Goal: Communication & Community: Answer question/provide support

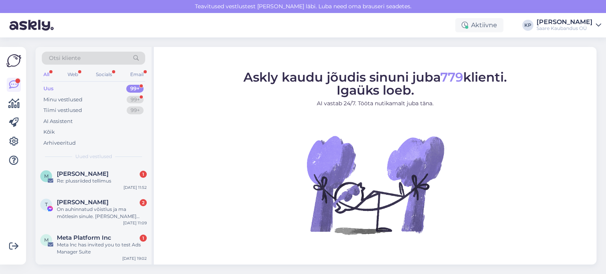
click at [564, 25] on div "Saare Kaubandus OÜ" at bounding box center [565, 28] width 56 height 6
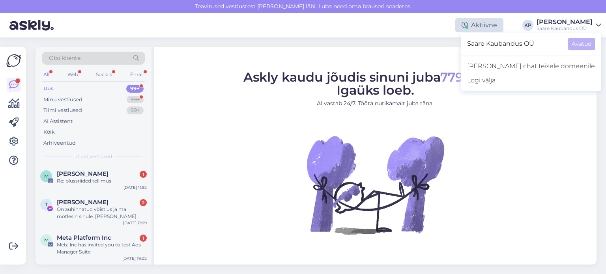
click at [489, 26] on div "Aktiivne" at bounding box center [479, 25] width 48 height 14
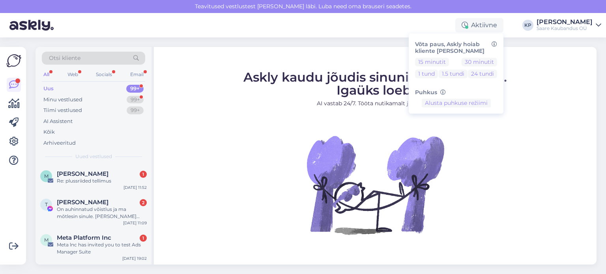
click at [32, 143] on div "Otsi kliente All Web Socials Email Uus 99+ Minu vestlused 99+ Tiimi vestlused 9…" at bounding box center [318, 155] width 575 height 237
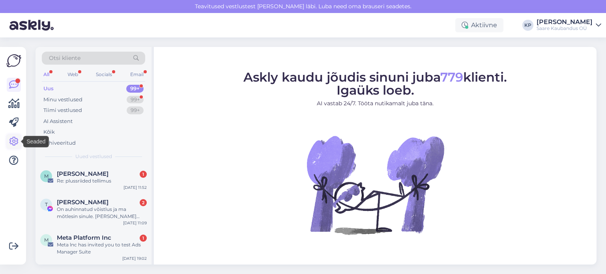
click at [16, 142] on icon at bounding box center [13, 141] width 9 height 9
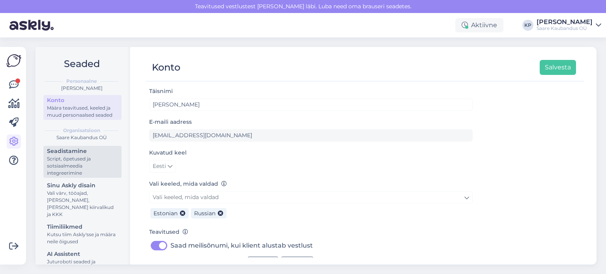
click at [69, 167] on div "Script, õpetused ja sotsiaalmeedia integreerimine" at bounding box center [82, 165] width 71 height 21
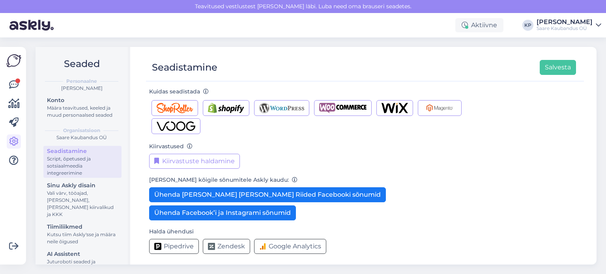
scroll to position [124, 0]
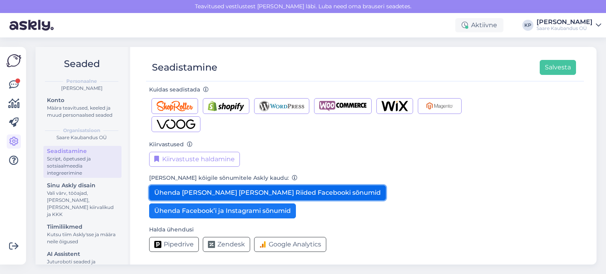
click at [294, 191] on button "Ühenda lahti Pluss Riided Facebooki sõnumid" at bounding box center [267, 192] width 237 height 15
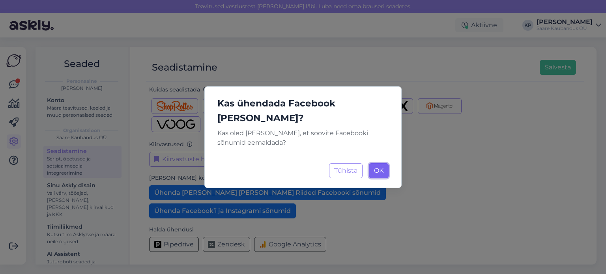
click at [381, 167] on span "OK" at bounding box center [378, 170] width 9 height 7
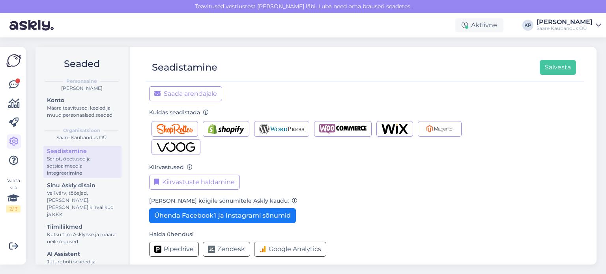
scroll to position [106, 0]
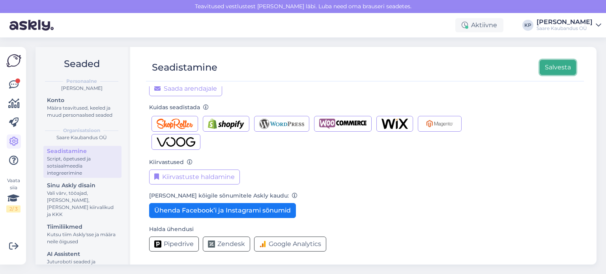
click at [553, 67] on button "Salvesta" at bounding box center [558, 67] width 36 height 15
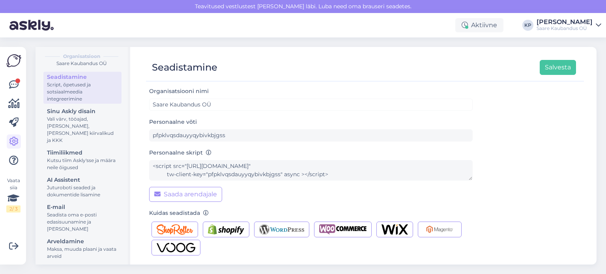
scroll to position [77, 0]
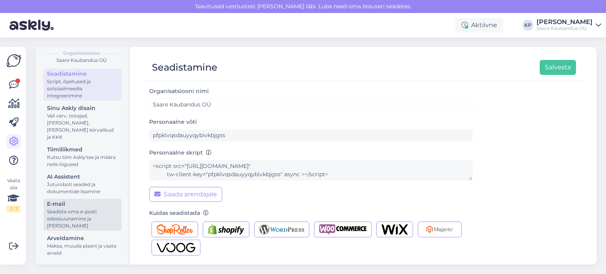
click at [62, 217] on div "Seadista oma e-posti edasisuunamine ja lisa domeenid" at bounding box center [82, 218] width 71 height 21
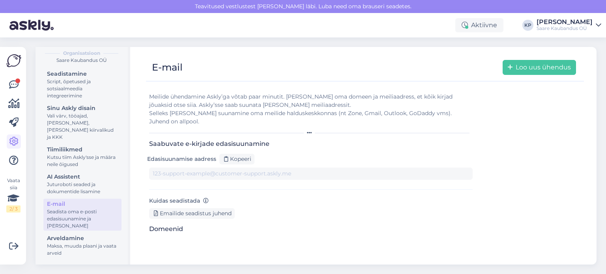
type input "1x9qubs1gcu-0xwjubjkw5r.support@tickets.askly.me"
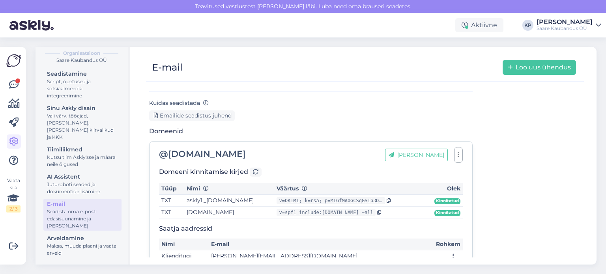
scroll to position [107, 0]
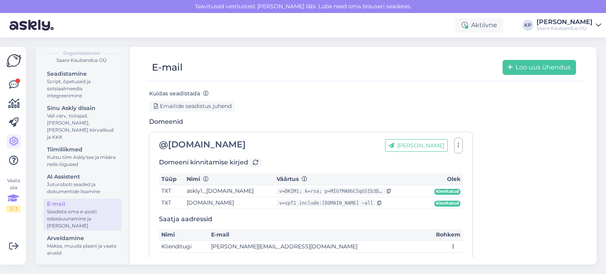
click at [11, 198] on icon at bounding box center [13, 198] width 12 height 14
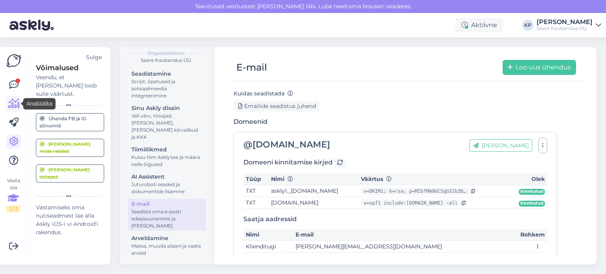
click at [13, 104] on icon at bounding box center [13, 103] width 11 height 9
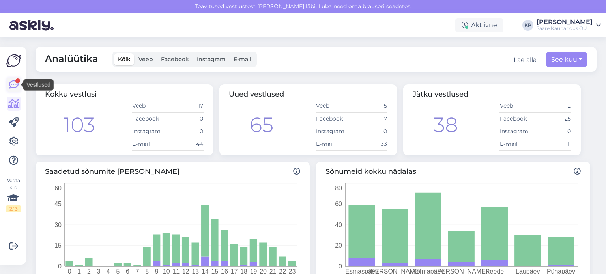
click at [16, 85] on icon at bounding box center [13, 84] width 9 height 9
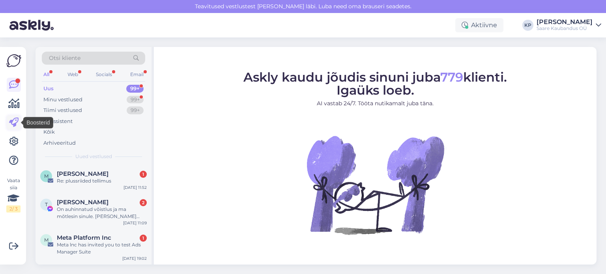
click at [16, 124] on icon at bounding box center [13, 122] width 9 height 9
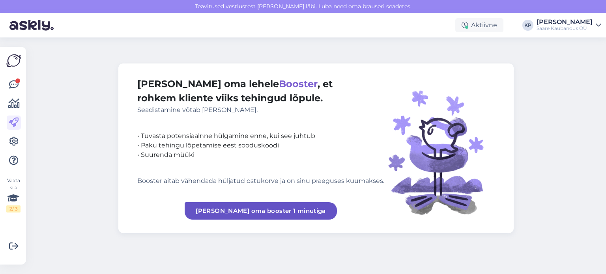
click at [17, 62] on img at bounding box center [13, 60] width 15 height 15
click at [14, 84] on icon at bounding box center [13, 84] width 9 height 9
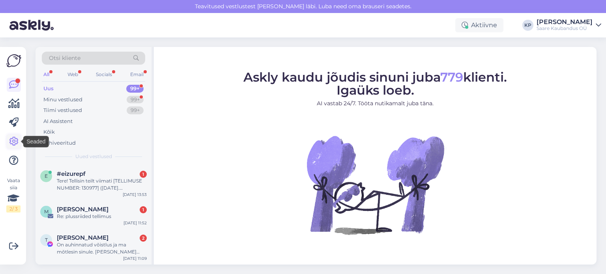
click at [15, 142] on icon at bounding box center [13, 141] width 9 height 9
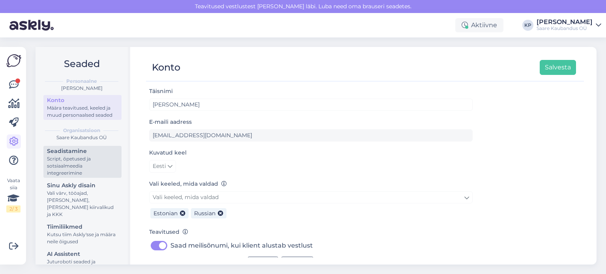
click at [53, 170] on div "Script, õpetused ja sotsiaalmeedia integreerimine" at bounding box center [82, 165] width 71 height 21
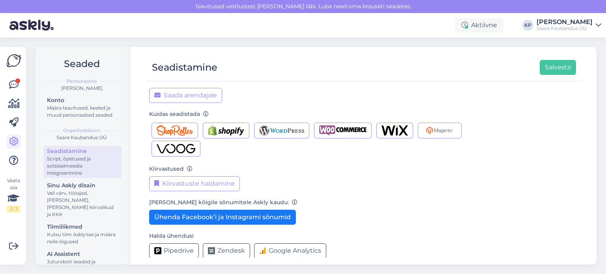
scroll to position [106, 0]
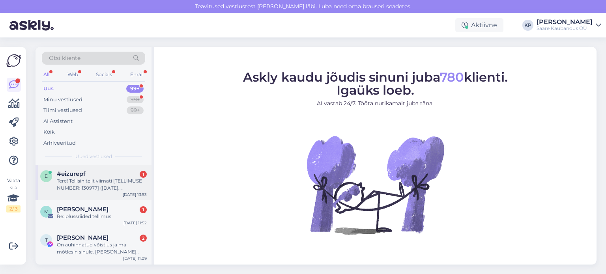
click at [78, 180] on div "Tere! Tellisin teilt viimati [TELLIMUSE NUMBER: 130977] ([DATE]. [PERSON_NAME] …" at bounding box center [102, 185] width 90 height 14
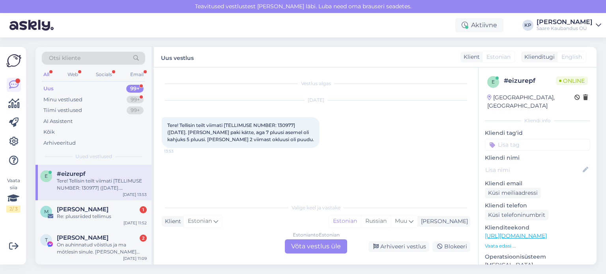
click at [325, 244] on div "Estonian to Estonian Võta vestlus üle" at bounding box center [316, 247] width 62 height 14
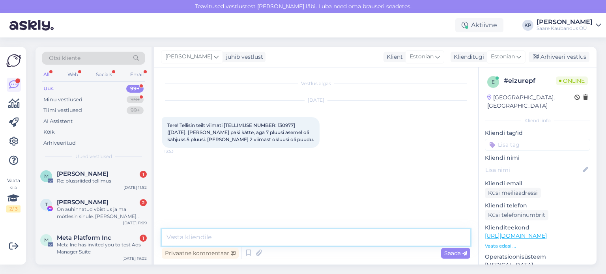
click at [189, 236] on textarea at bounding box center [316, 237] width 309 height 17
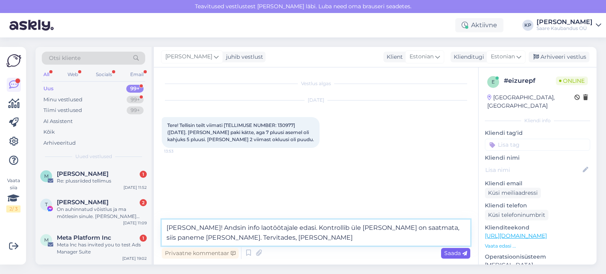
type textarea "[PERSON_NAME]! Andsin info laotöötajale edasi. Kontrollib üle [PERSON_NAME] on …"
click at [458, 253] on span "Saada" at bounding box center [455, 253] width 23 height 7
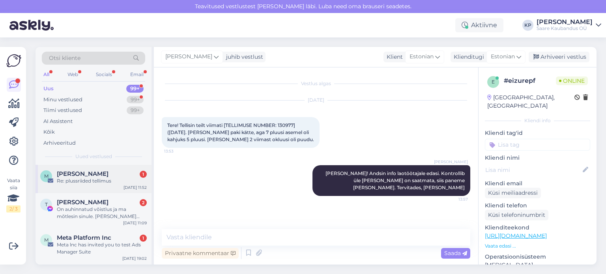
click at [101, 180] on div "Re: plussriided tellimus" at bounding box center [102, 181] width 90 height 7
